Goal: Find specific page/section: Find specific page/section

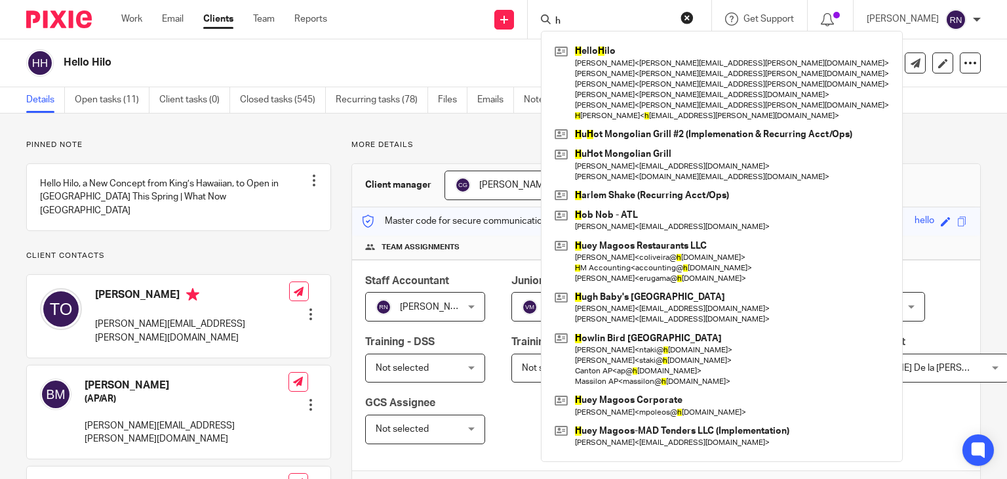
scroll to position [344, 0]
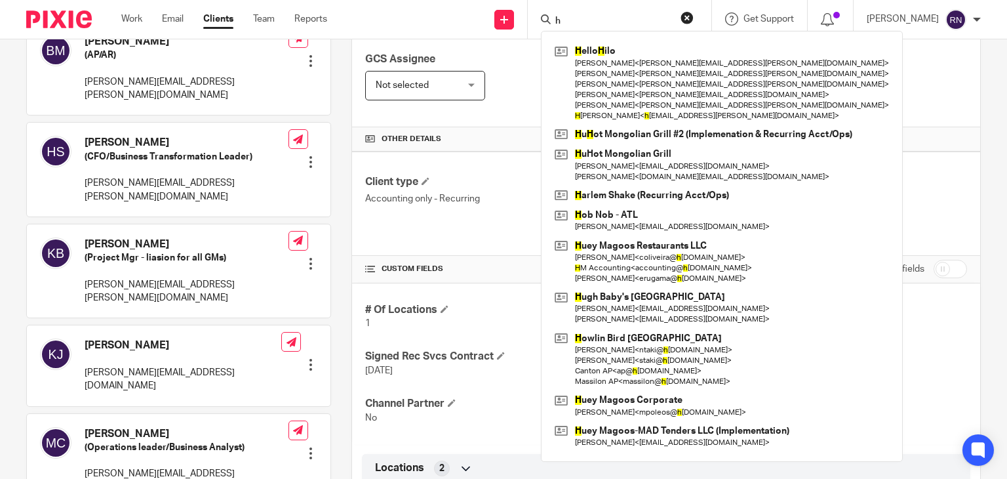
click at [608, 25] on input "h" at bounding box center [613, 22] width 118 height 12
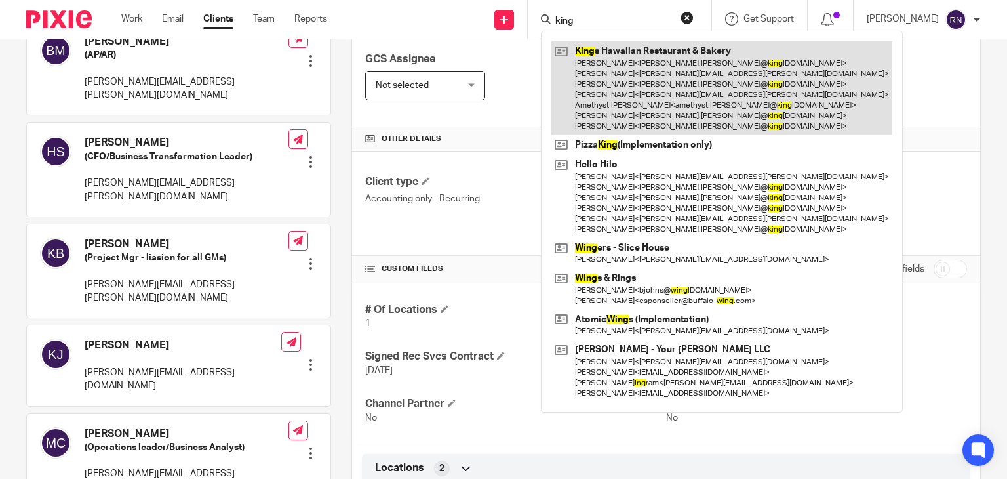
type input "king"
click at [640, 74] on link at bounding box center [722, 88] width 341 height 94
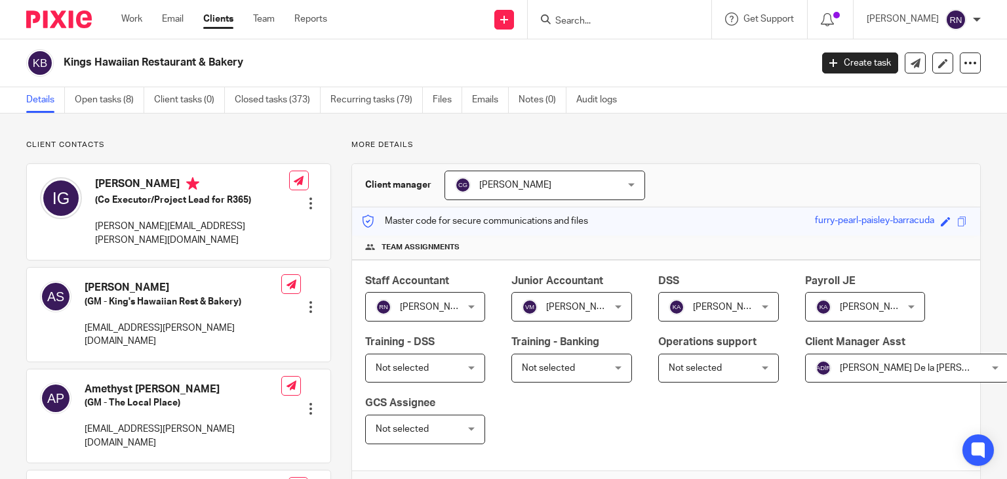
click at [626, 24] on input "Search" at bounding box center [613, 22] width 118 height 12
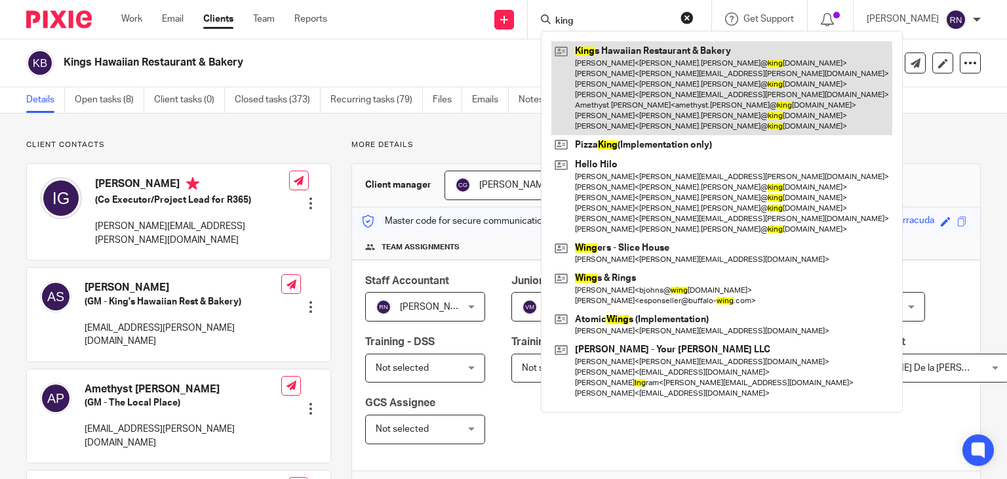
type input "king"
click at [645, 65] on link at bounding box center [722, 88] width 341 height 94
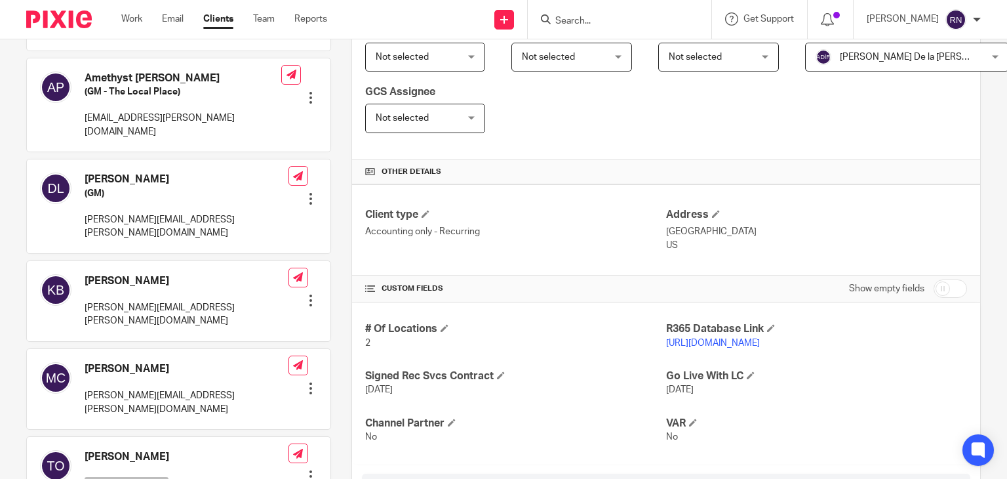
scroll to position [312, 0]
click at [742, 346] on p "[URL][DOMAIN_NAME]" at bounding box center [816, 342] width 301 height 13
click at [759, 339] on link "[URL][DOMAIN_NAME]" at bounding box center [713, 342] width 94 height 9
